Goal: Task Accomplishment & Management: Complete application form

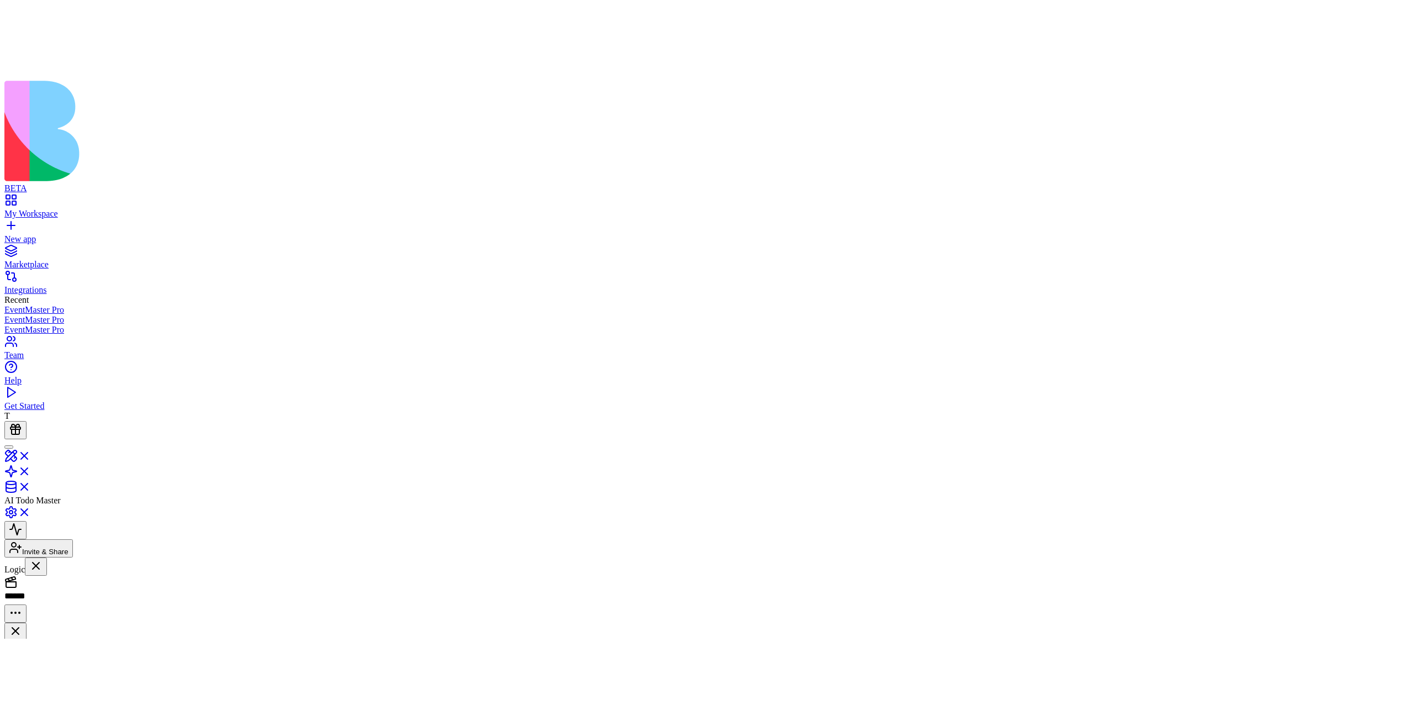
scroll to position [99, 0]
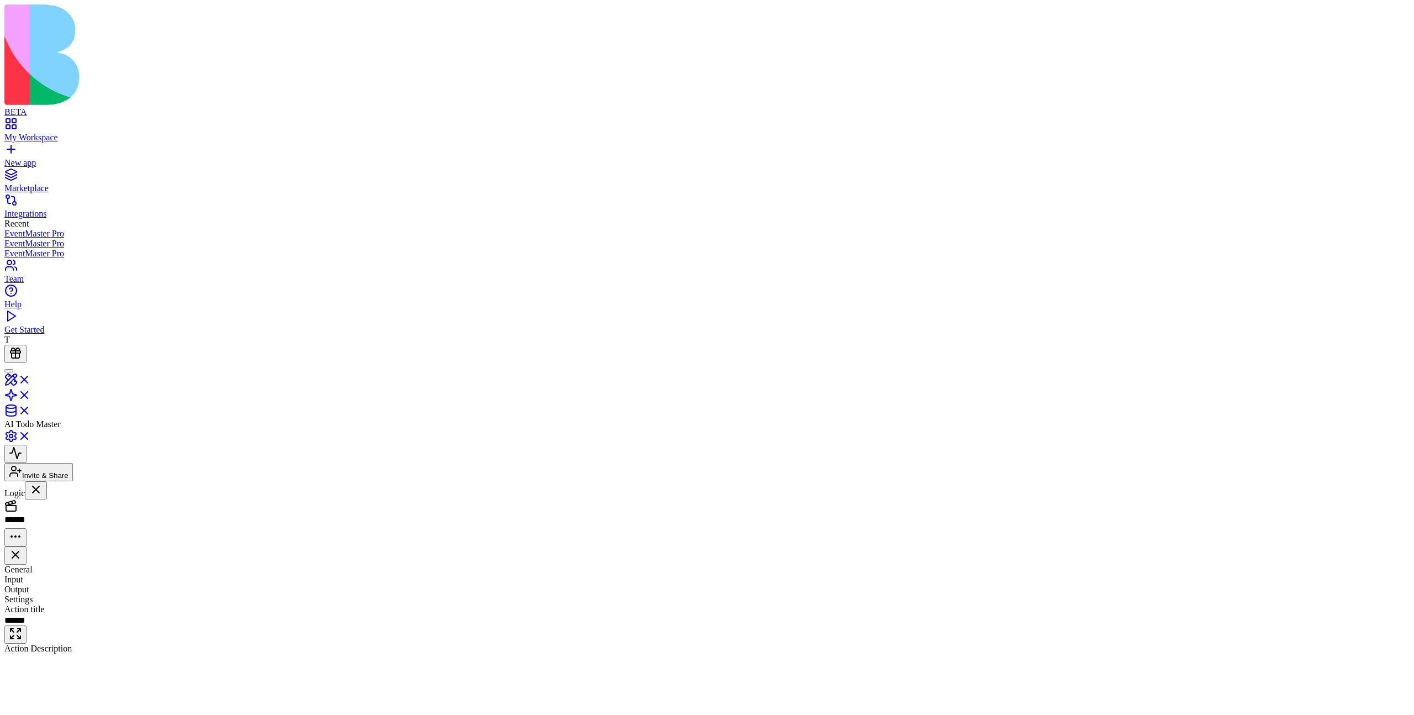
scroll to position [99, 0]
click at [100, 695] on button "button" at bounding box center [80, 711] width 39 height 32
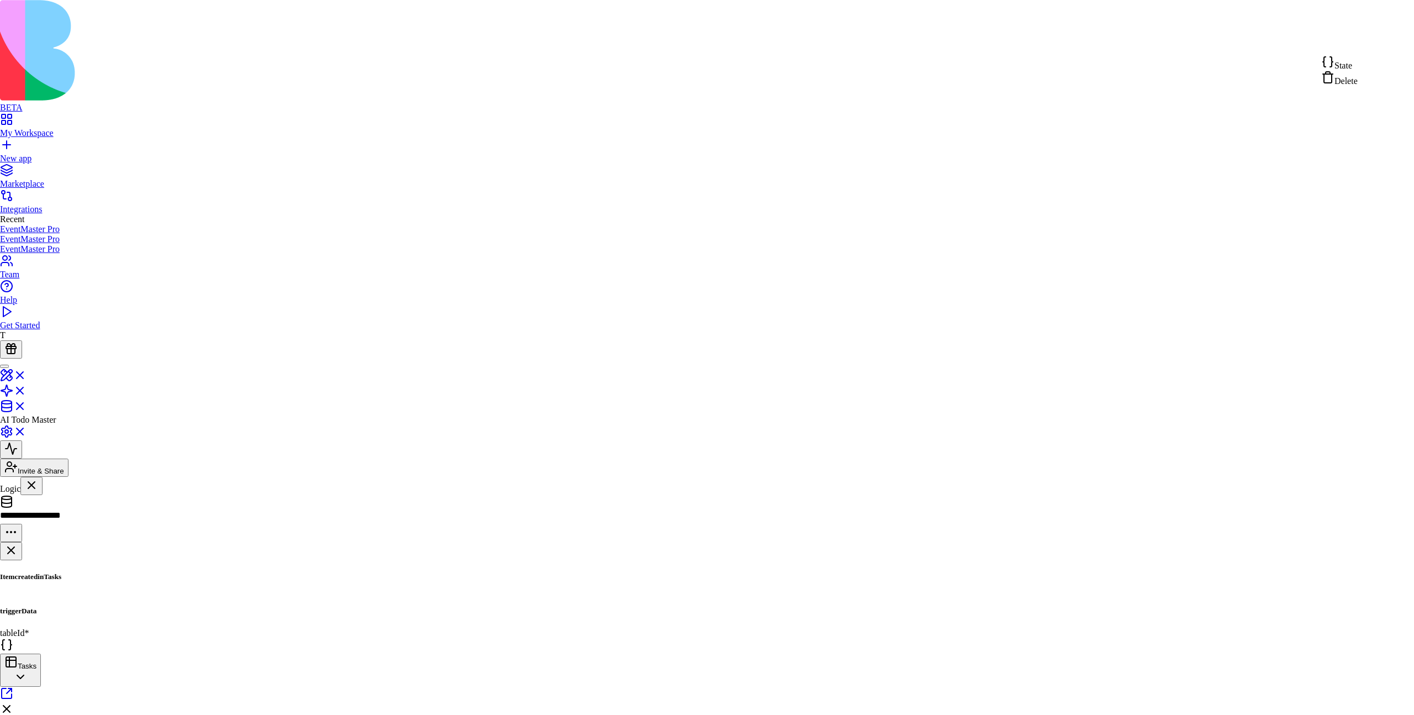
click at [1357, 64] on div "State" at bounding box center [1339, 62] width 36 height 15
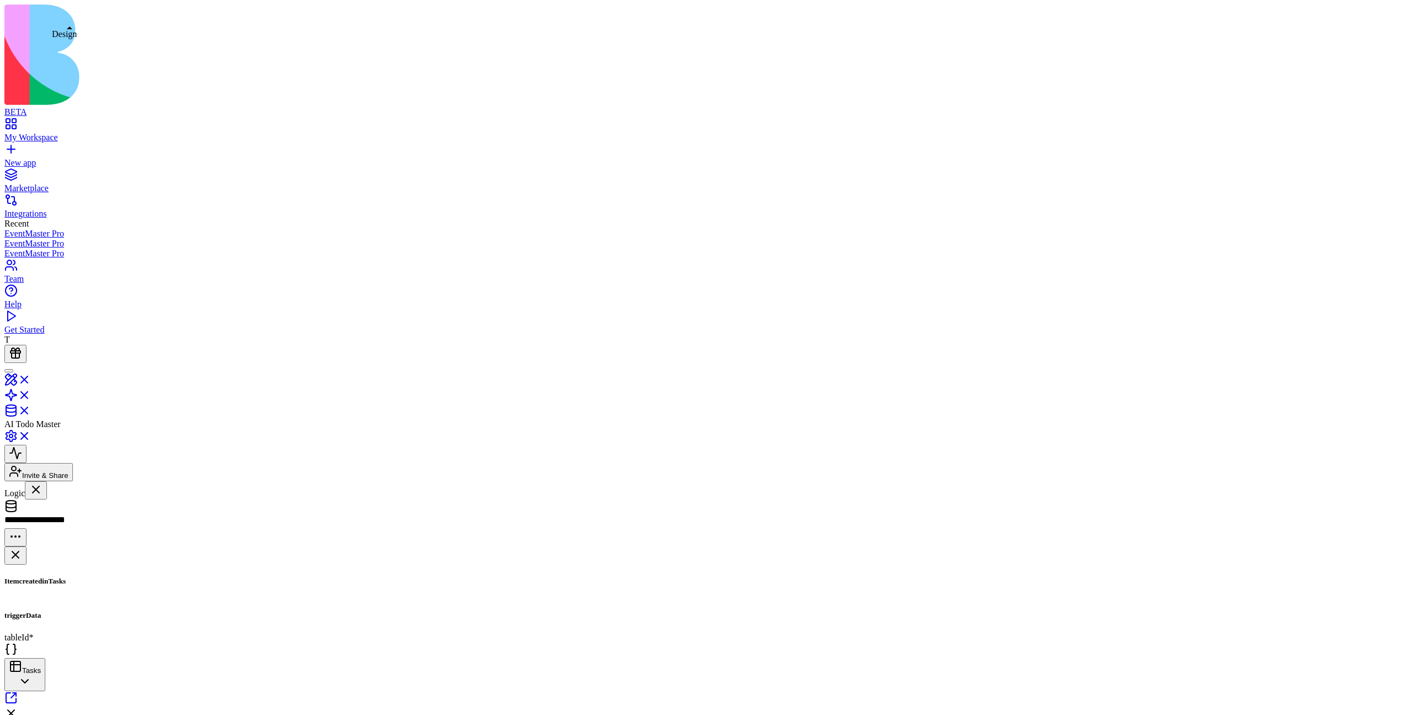
click at [31, 378] on link at bounding box center [17, 382] width 27 height 9
click at [96, 556] on link "Tasks" at bounding box center [67, 566] width 127 height 21
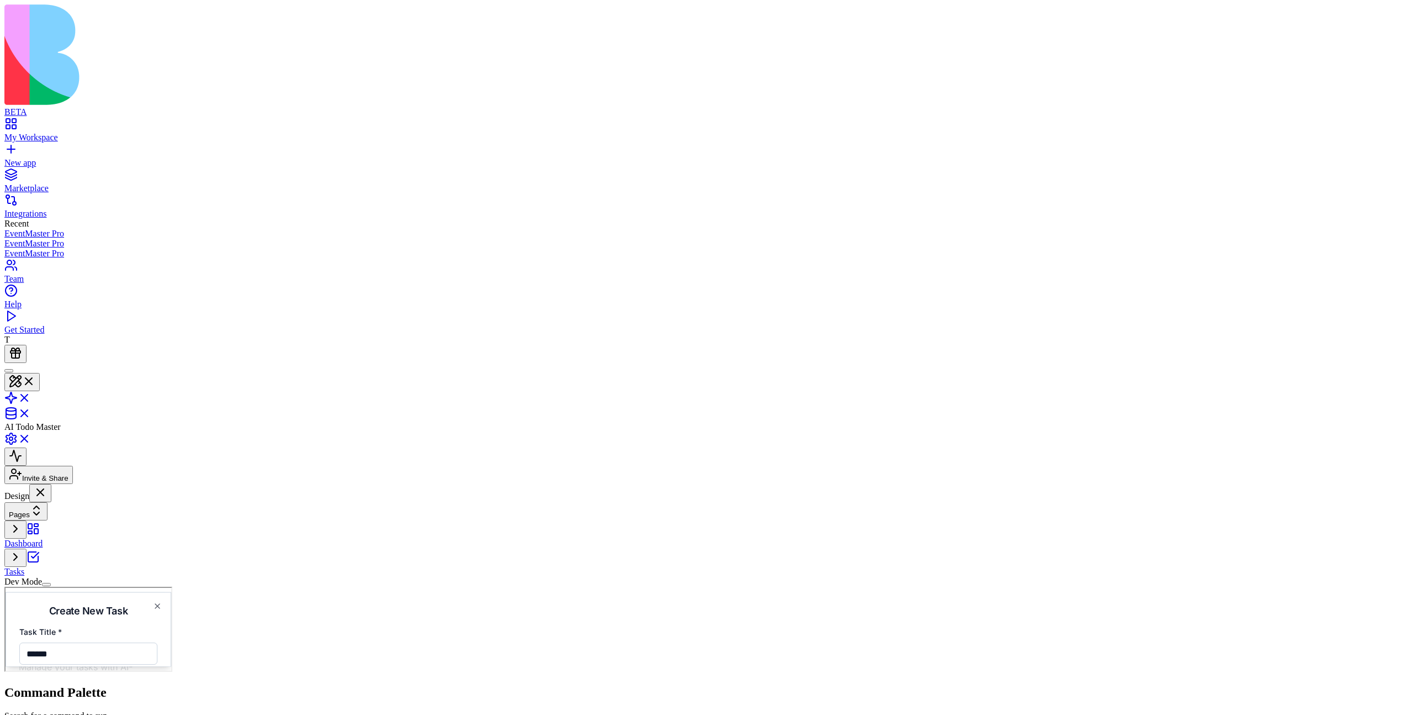
type input "******"
click at [27, 447] on button at bounding box center [15, 456] width 22 height 18
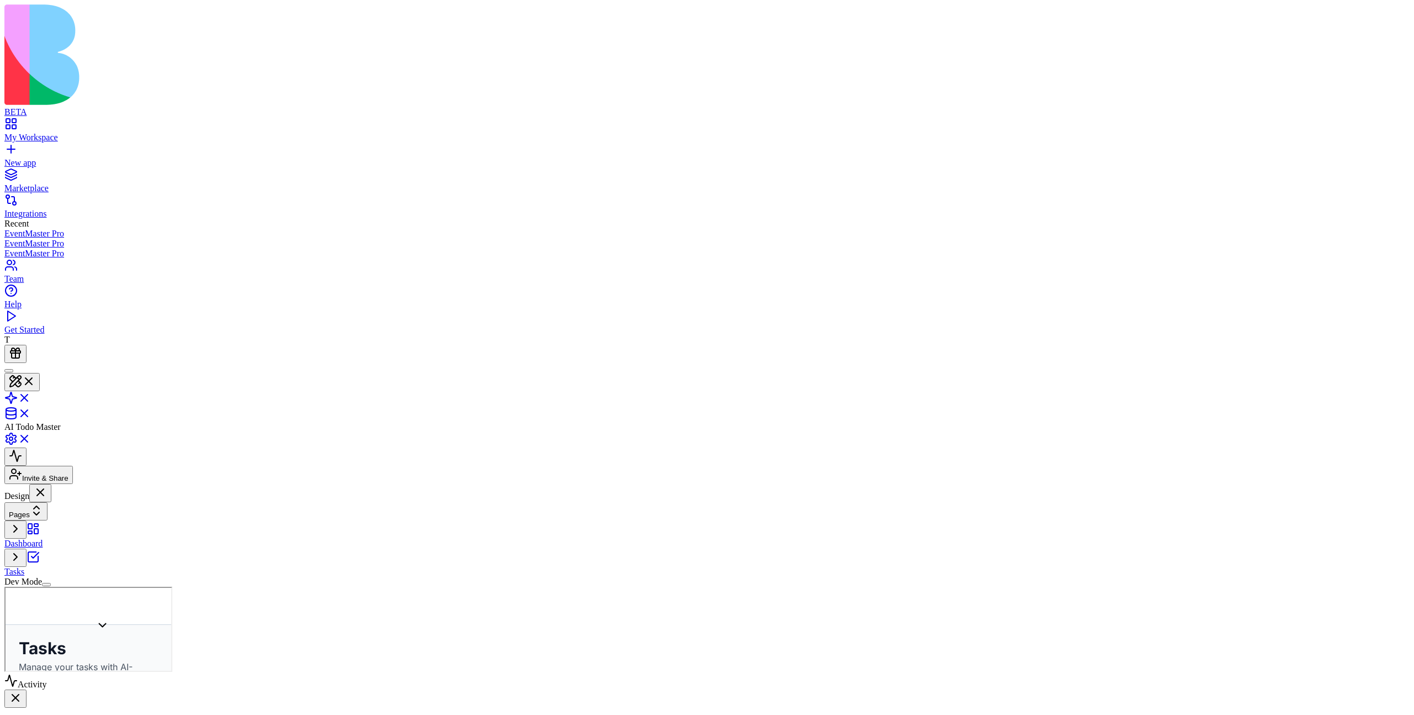
click at [31, 397] on link at bounding box center [17, 401] width 27 height 9
click at [414, 645] on span "Input" at bounding box center [399, 652] width 28 height 14
click at [1075, 643] on div at bounding box center [705, 649] width 1408 height 12
click at [61, 630] on div "lalala" at bounding box center [67, 635] width 127 height 10
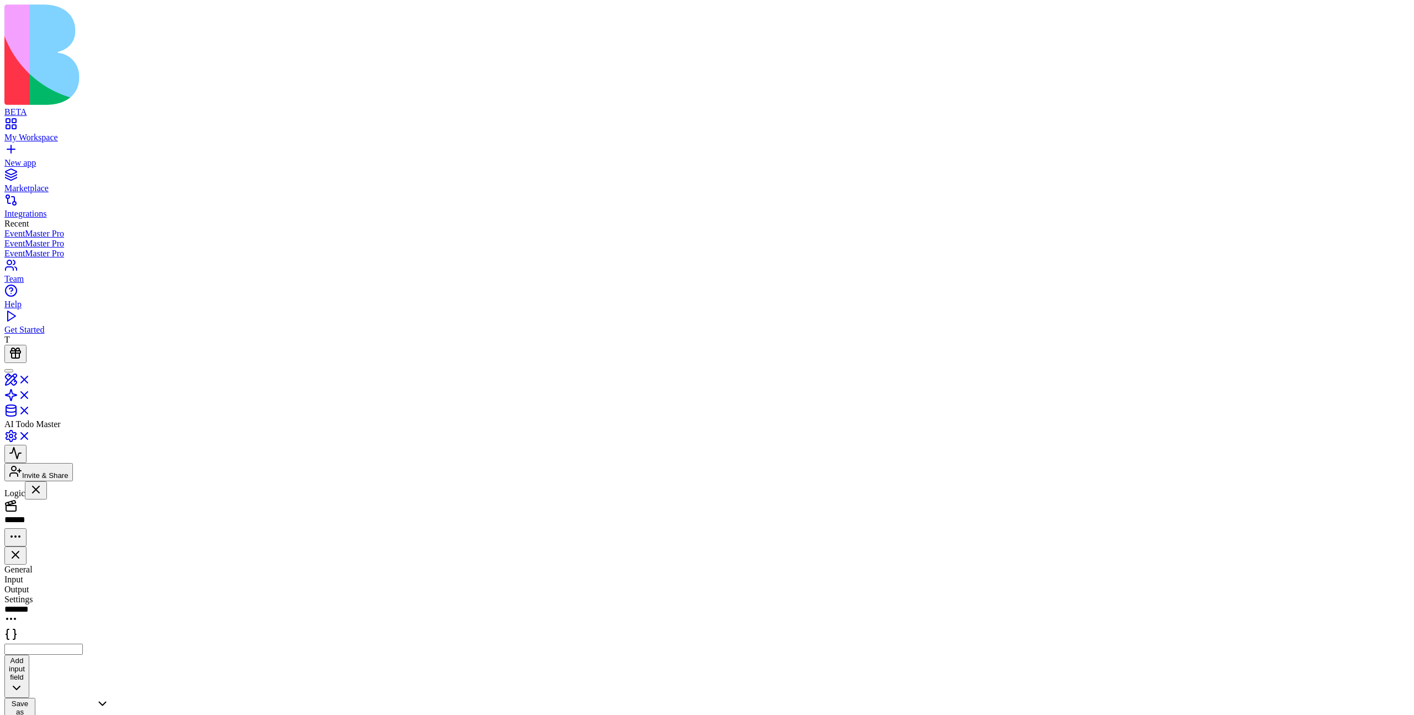
scroll to position [99, 0]
click at [83, 643] on input "number" at bounding box center [43, 648] width 78 height 11
paste input "**********"
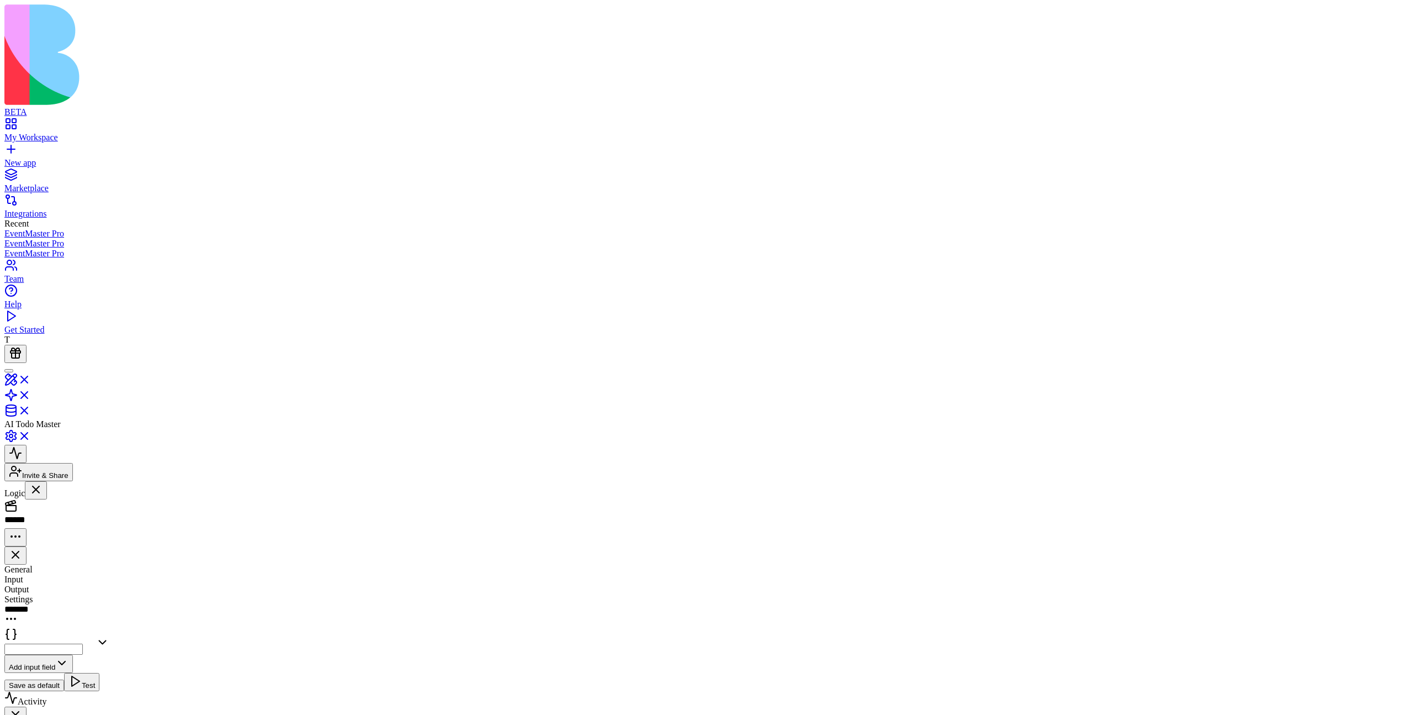
type input "**********"
click at [64, 679] on button "Save as default" at bounding box center [34, 685] width 60 height 12
click at [31, 378] on link at bounding box center [17, 382] width 27 height 9
click at [4, 586] on link "Tasks" at bounding box center [4, 586] width 0 height 0
click at [157, 694] on button "Add New Task" at bounding box center [87, 706] width 139 height 24
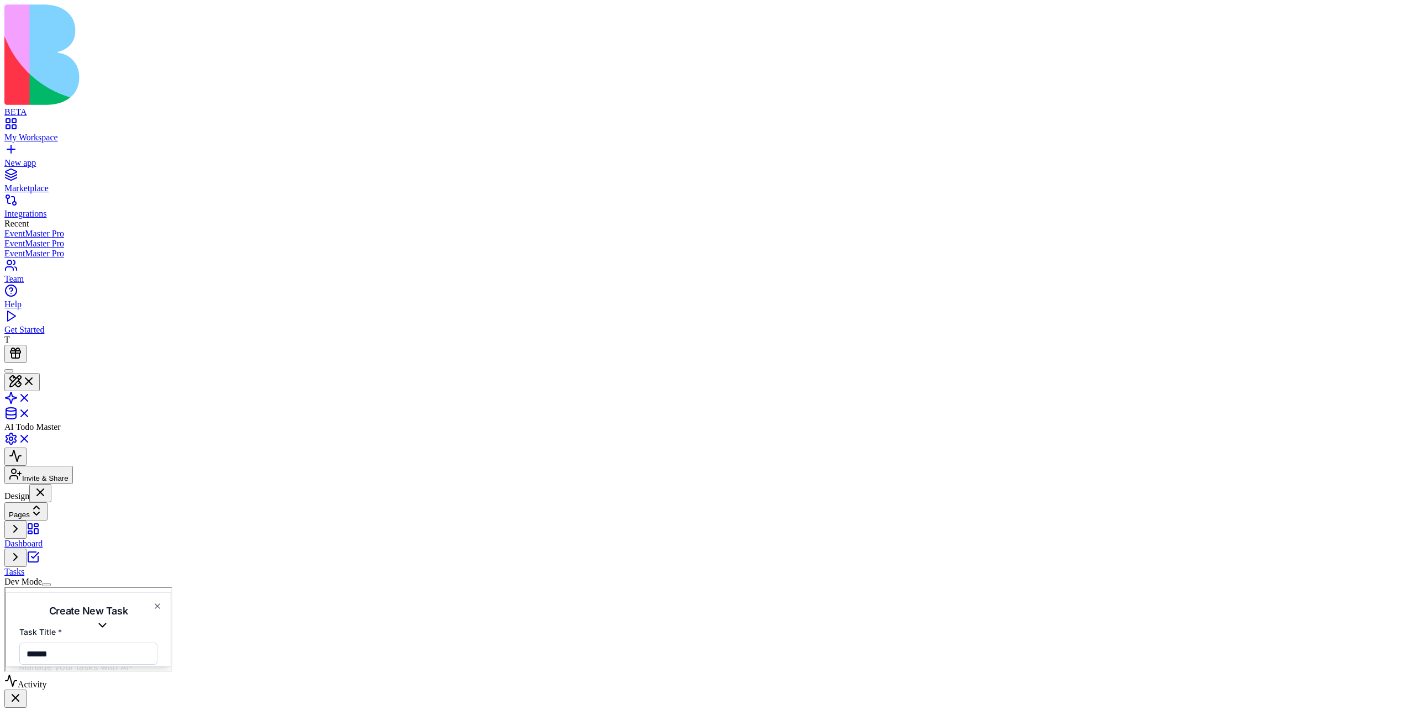
type input "******"
